Goal: Communication & Community: Answer question/provide support

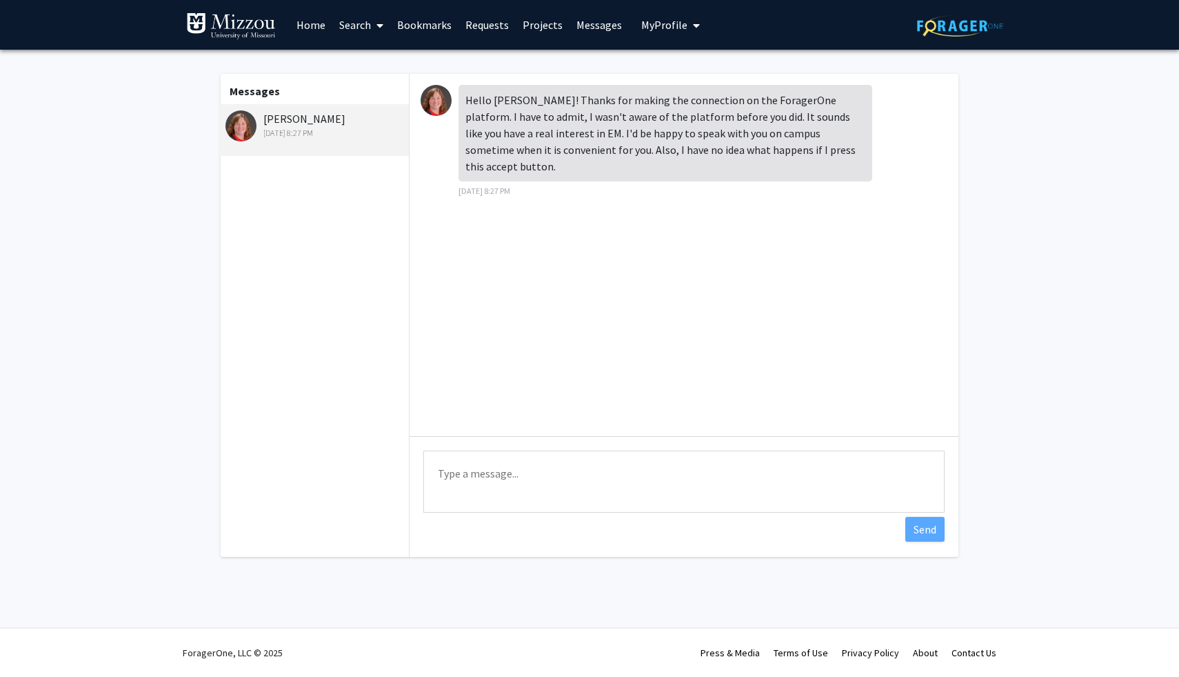
click at [256, 121] on div "Julie Stilley Aug 10, 2025 8:27 PM" at bounding box center [316, 124] width 180 height 29
click at [308, 18] on link "Home" at bounding box center [311, 25] width 43 height 48
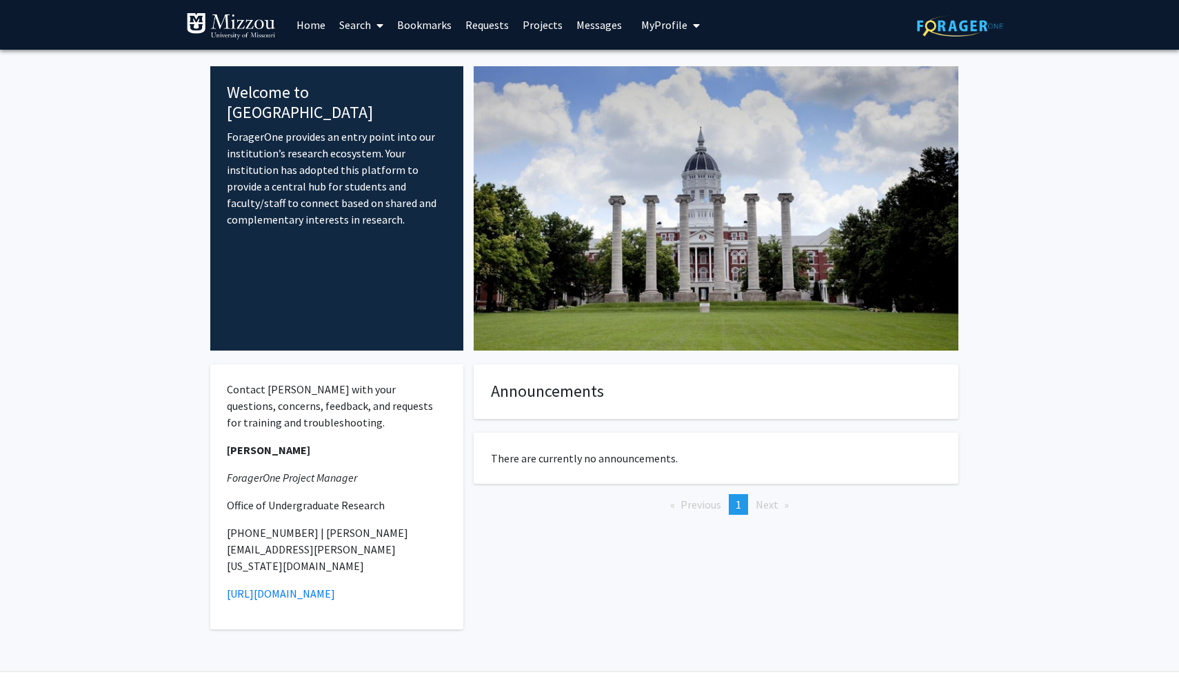
click at [525, 24] on link "Projects" at bounding box center [543, 25] width 54 height 48
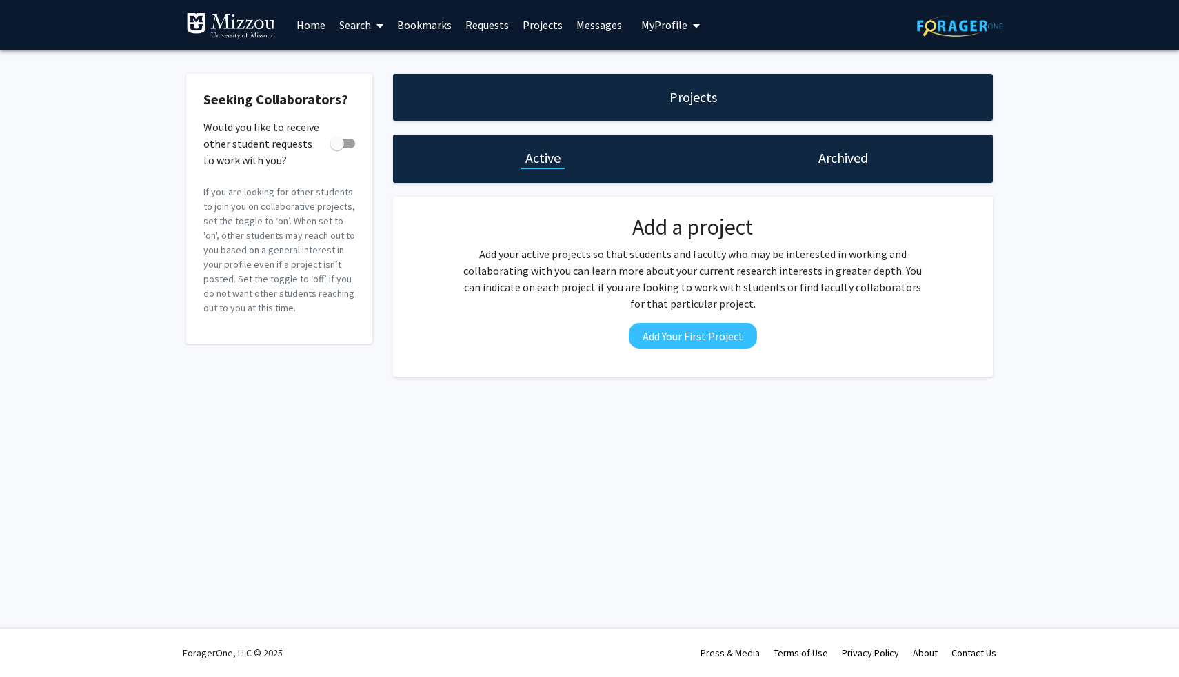
click at [582, 26] on link "Messages" at bounding box center [599, 25] width 59 height 48
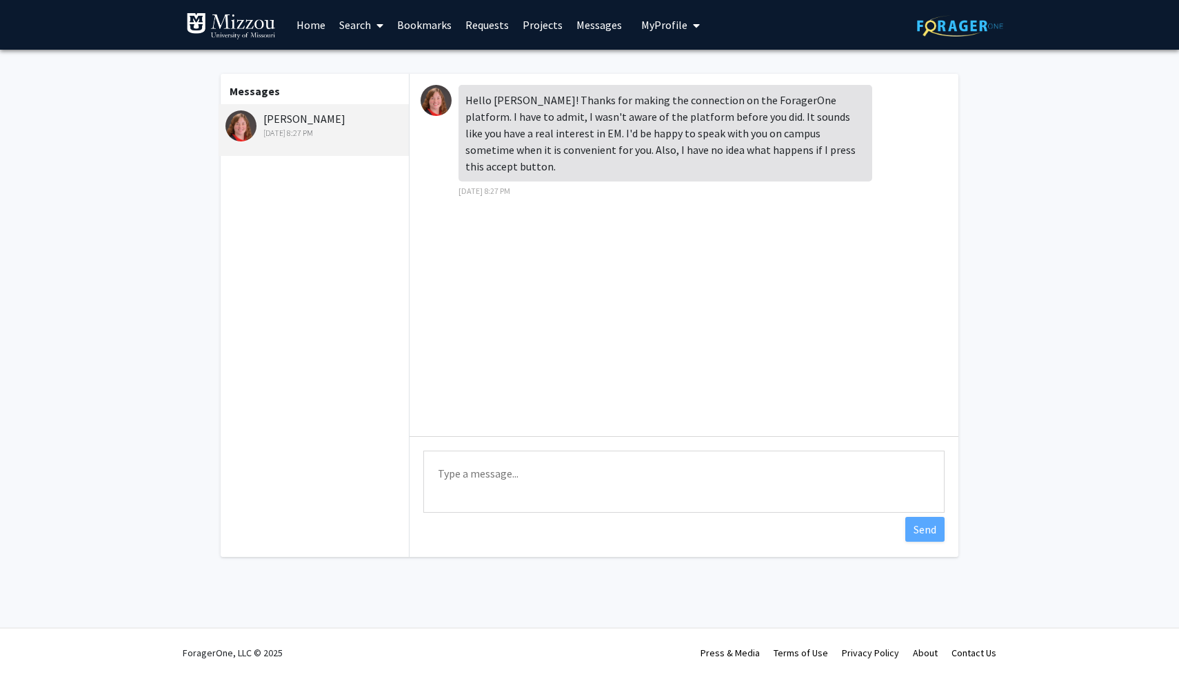
click at [476, 20] on link "Requests" at bounding box center [487, 25] width 57 height 48
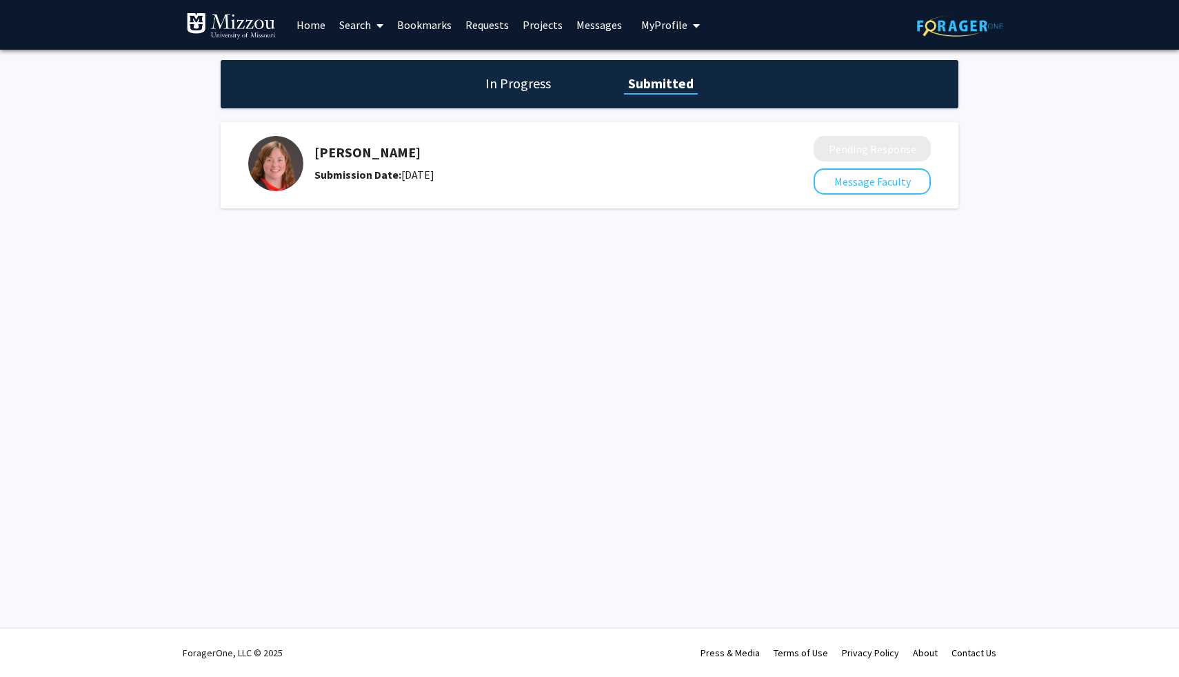
click at [514, 80] on h1 "In Progress" at bounding box center [518, 83] width 74 height 19
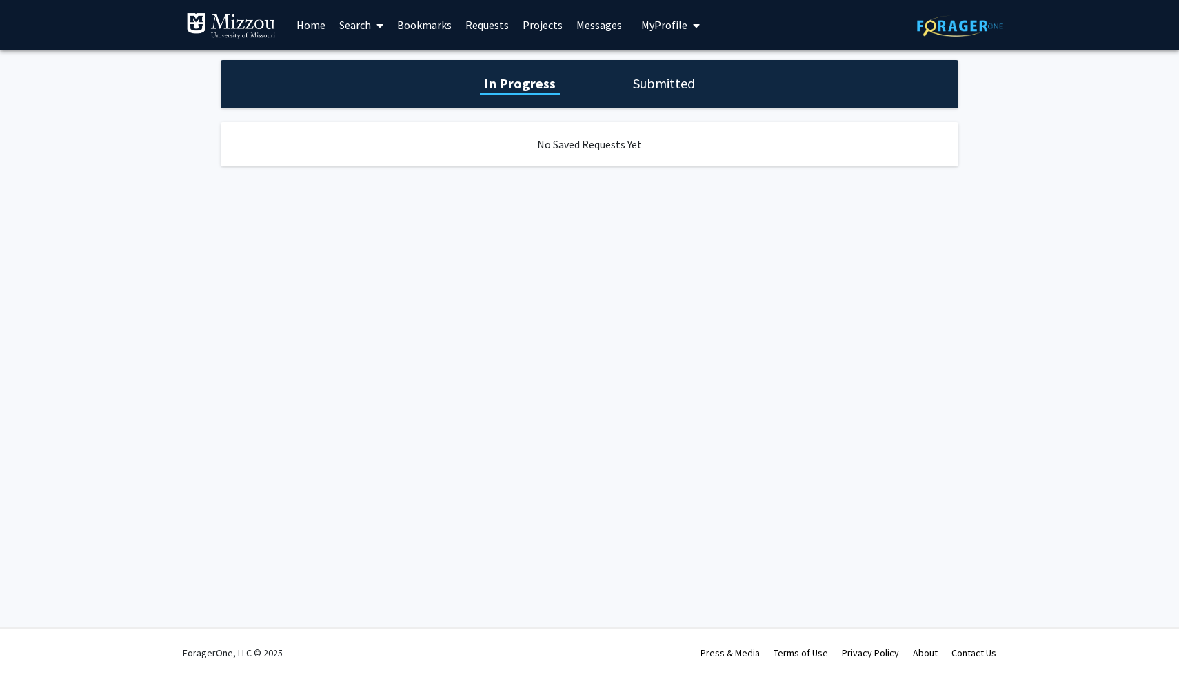
click at [641, 90] on h1 "Submitted" at bounding box center [664, 83] width 70 height 19
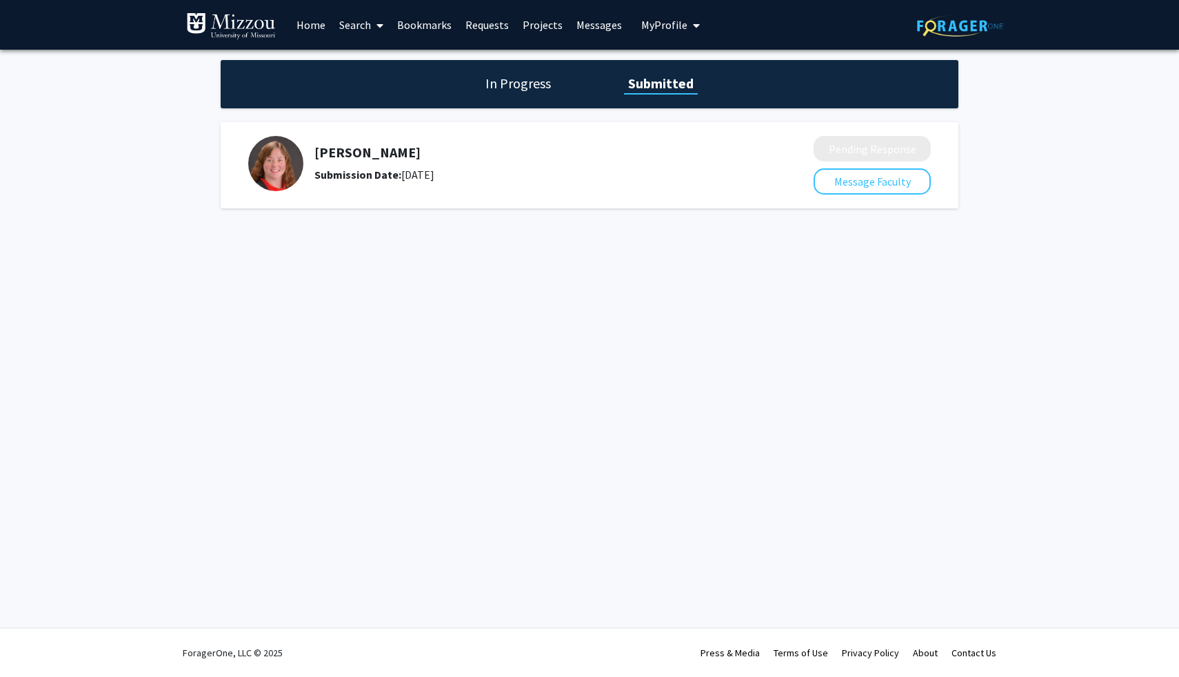
click at [432, 25] on link "Bookmarks" at bounding box center [424, 25] width 68 height 48
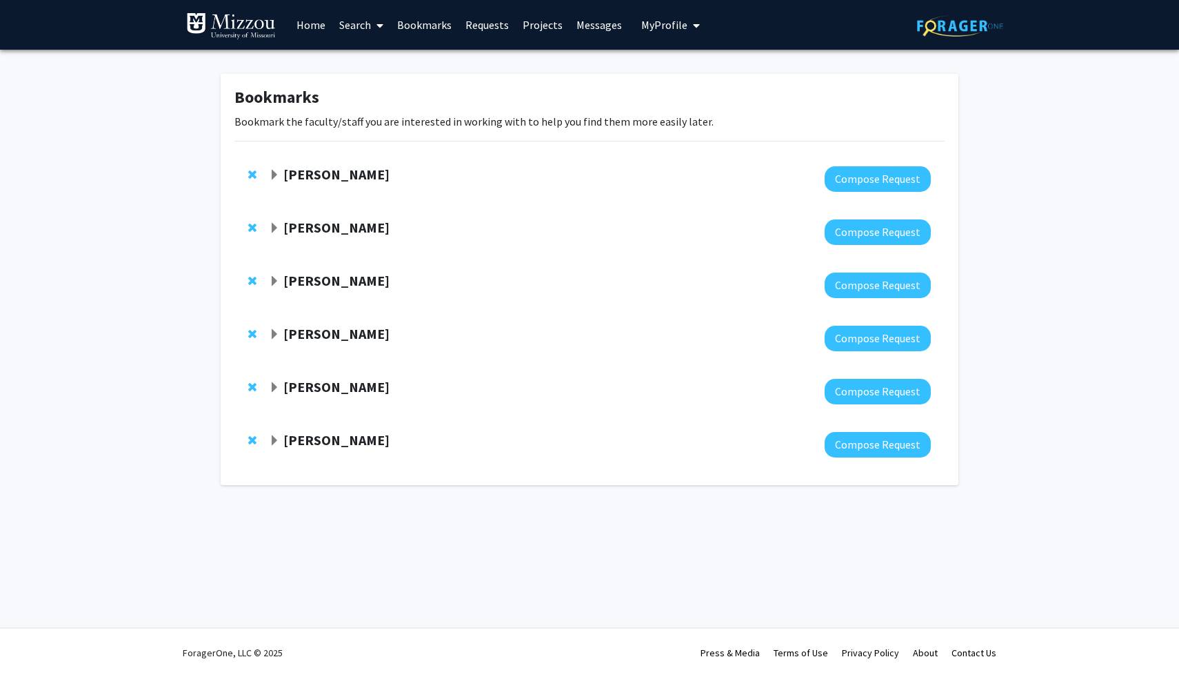
click at [663, 18] on span "My Profile" at bounding box center [664, 25] width 46 height 14
click at [599, 28] on link "Messages" at bounding box center [599, 25] width 59 height 48
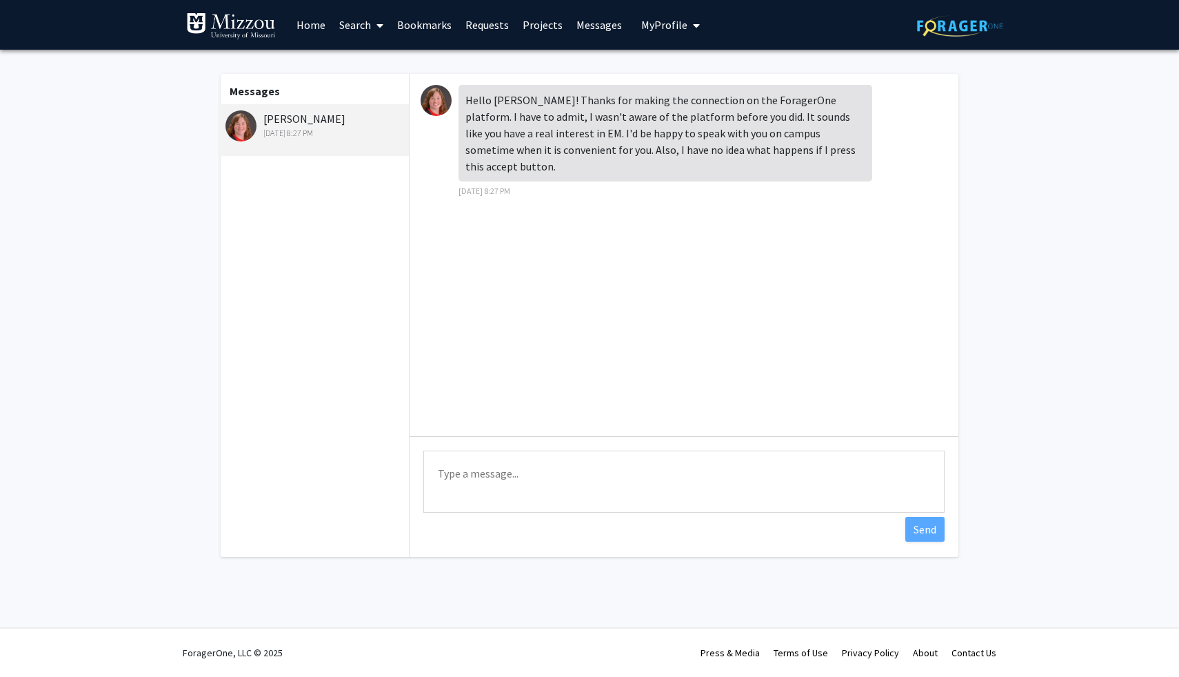
click at [528, 457] on textarea "Type a message" at bounding box center [683, 481] width 521 height 62
type textarea "T"
type textarea "[PERSON_NAME],"
click at [442, 7] on link "Bookmarks" at bounding box center [424, 25] width 68 height 48
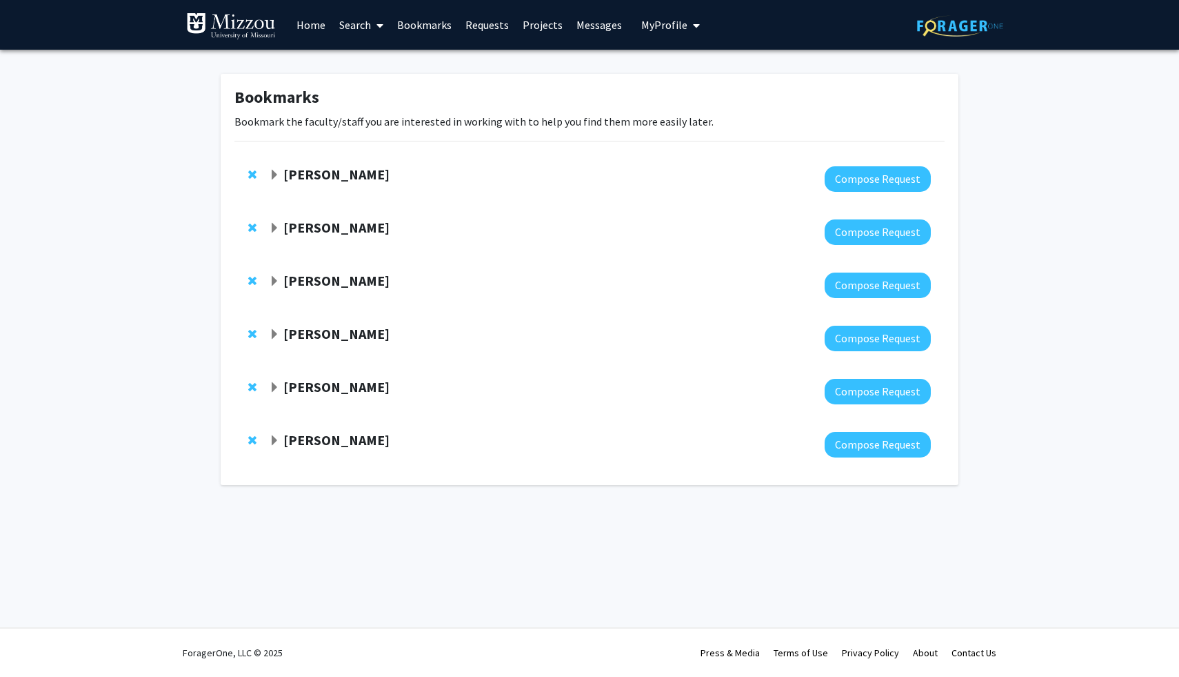
click at [671, 20] on span "My Profile" at bounding box center [664, 25] width 46 height 14
click at [605, 23] on link "Messages" at bounding box center [599, 25] width 59 height 48
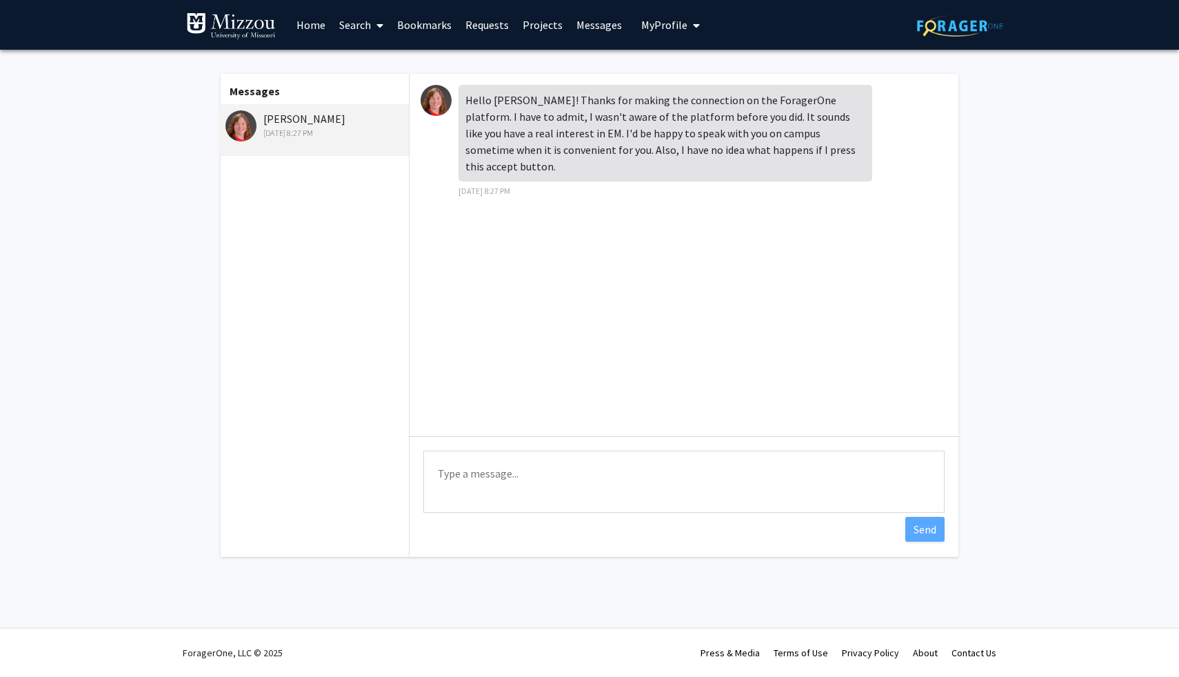
click at [519, 476] on textarea "Type a message" at bounding box center [683, 481] width 521 height 62
click at [545, 502] on textarea "[PERSON_NAME], thank you so much for reaching back out! I move to [GEOGRAPHIC_D…" at bounding box center [683, 481] width 521 height 62
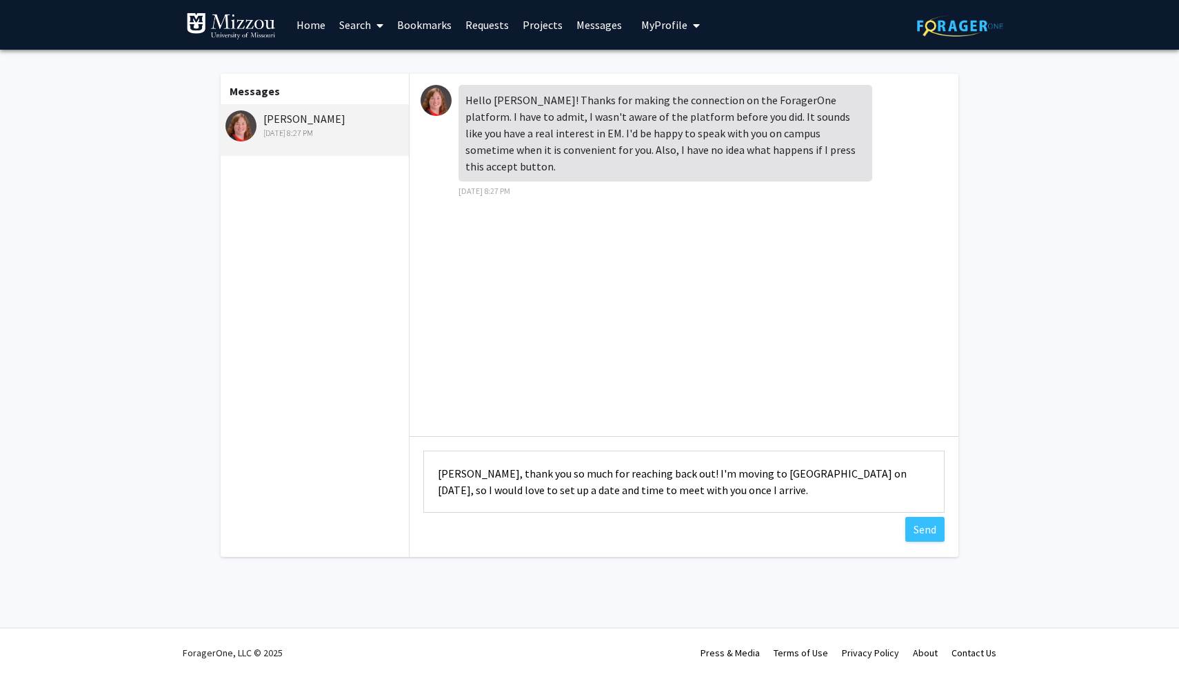
click at [723, 490] on textarea "[PERSON_NAME], thank you so much for reaching back out! I'm moving to [GEOGRAPH…" at bounding box center [683, 481] width 521 height 62
click at [740, 490] on textarea "[PERSON_NAME], thank you so much for reaching back out! I'm moving to [GEOGRAPH…" at bounding box center [683, 481] width 521 height 62
click at [793, 499] on textarea "[PERSON_NAME], thank you so much for reaching back out! I'm moving to [GEOGRAPH…" at bounding box center [683, 481] width 521 height 62
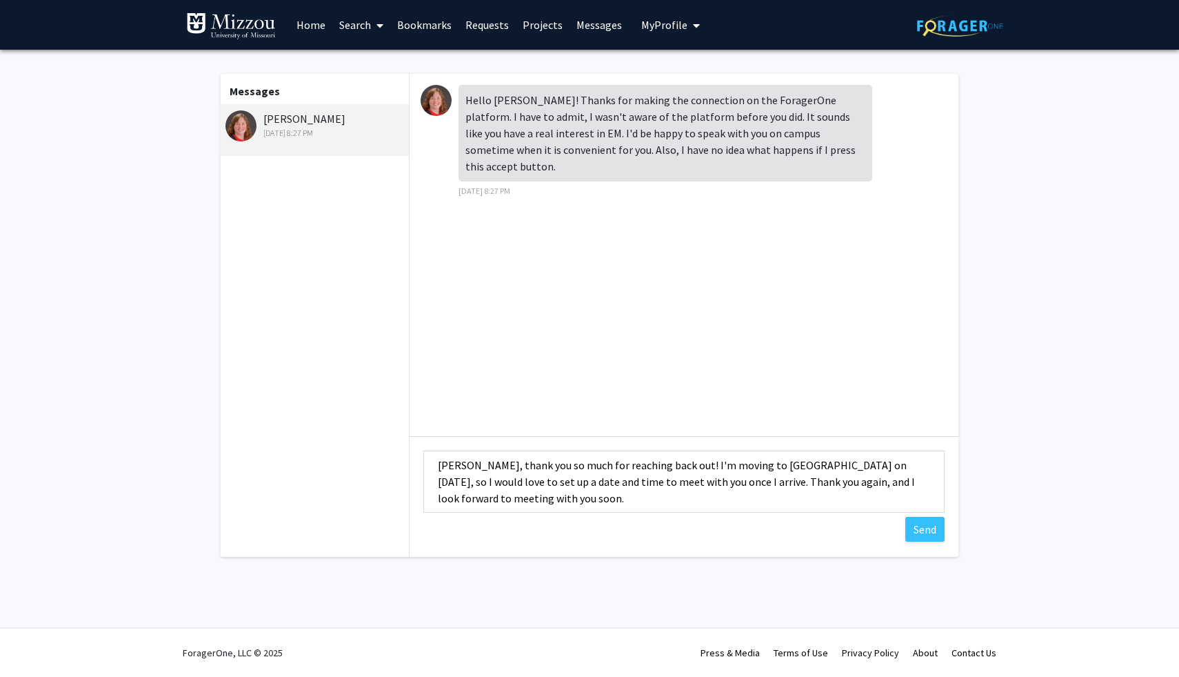
scroll to position [14, 0]
click at [678, 475] on textarea "[PERSON_NAME], thank you so much for reaching back out! I'm moving to [GEOGRAPH…" at bounding box center [683, 481] width 521 height 62
click at [608, 471] on textarea "[PERSON_NAME], thank you so much for reaching back out! I'm moving to [GEOGRAPH…" at bounding box center [683, 481] width 521 height 62
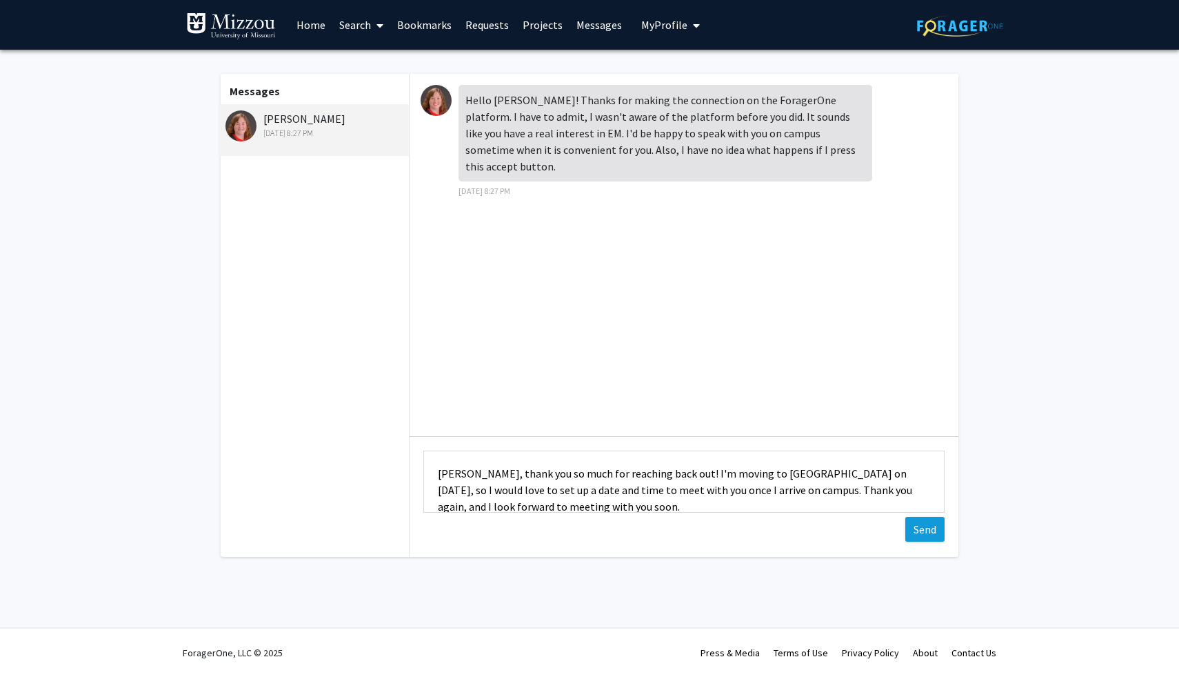
type textarea "[PERSON_NAME], thank you so much for reaching back out! I'm moving to [GEOGRAPH…"
click at [930, 537] on button "Send" at bounding box center [924, 529] width 39 height 25
